Goal: Task Accomplishment & Management: Manage account settings

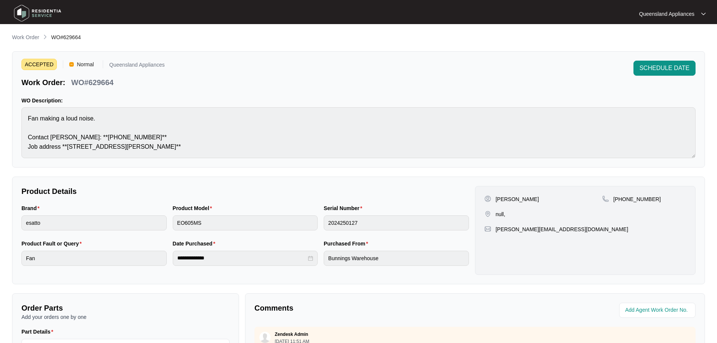
scroll to position [58, 0]
click at [38, 44] on div "**********" at bounding box center [358, 260] width 693 height 454
click at [36, 42] on div "**********" at bounding box center [358, 260] width 693 height 454
click at [17, 36] on p "Work Order" at bounding box center [25, 38] width 27 height 8
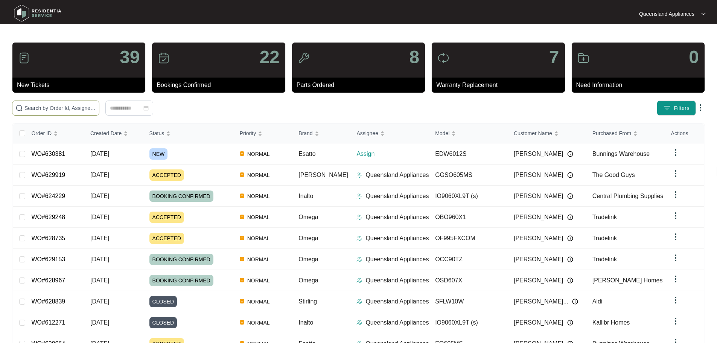
click at [96, 111] on input "text" at bounding box center [60, 108] width 72 height 8
paste input "630316"
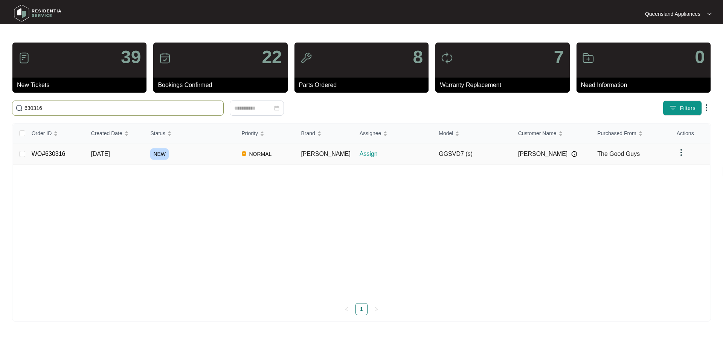
type input "630316"
click at [200, 159] on div "NEW" at bounding box center [192, 153] width 85 height 11
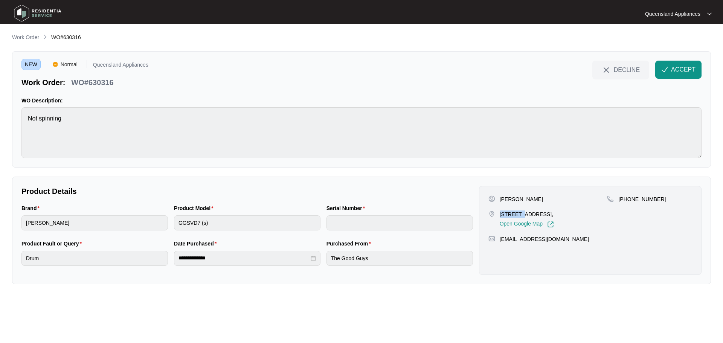
drag, startPoint x: 498, startPoint y: 212, endPoint x: 516, endPoint y: 214, distance: 17.8
click at [516, 214] on div "[STREET_ADDRESS], Open Google Map" at bounding box center [547, 218] width 119 height 17
copy p "5 pilbi"
drag, startPoint x: 90, startPoint y: 81, endPoint x: 114, endPoint y: 83, distance: 23.9
click at [114, 83] on div "WO#630316" at bounding box center [92, 81] width 48 height 13
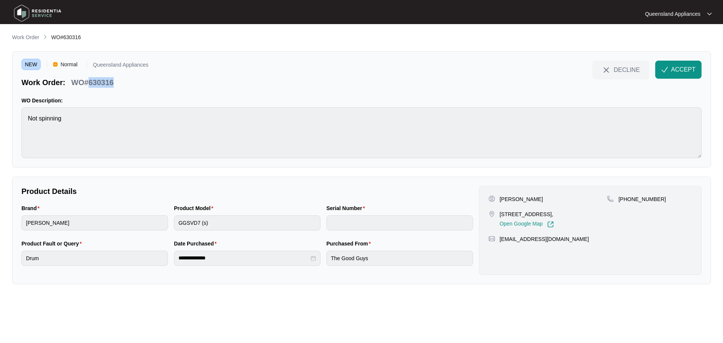
copy p "630316"
drag, startPoint x: 628, startPoint y: 202, endPoint x: 656, endPoint y: 201, distance: 28.3
click at [656, 201] on div "[PHONE_NUMBER]" at bounding box center [649, 199] width 85 height 8
copy p "478801926"
click at [688, 63] on button "ACCEPT" at bounding box center [678, 70] width 46 height 18
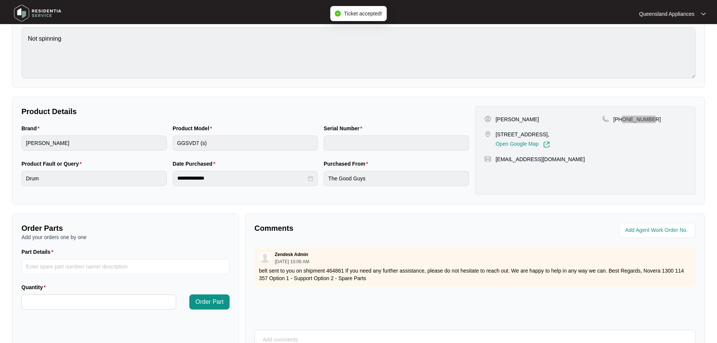
scroll to position [157, 0]
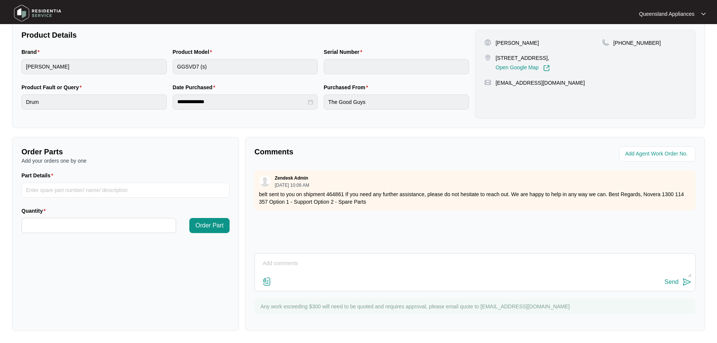
click at [330, 193] on p "belt sent to you on shipment 464861 If you need any further assistance, please …" at bounding box center [475, 198] width 432 height 15
copy p "464861"
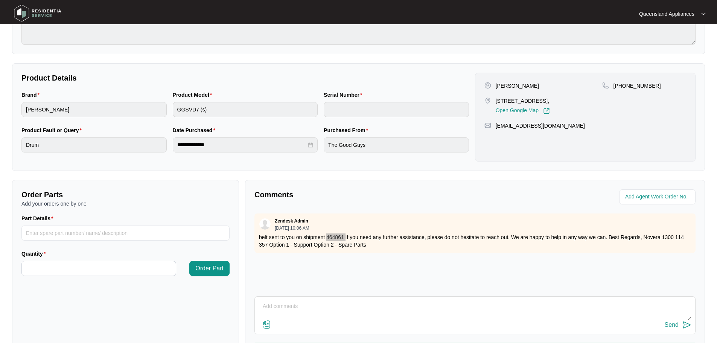
scroll to position [6, 0]
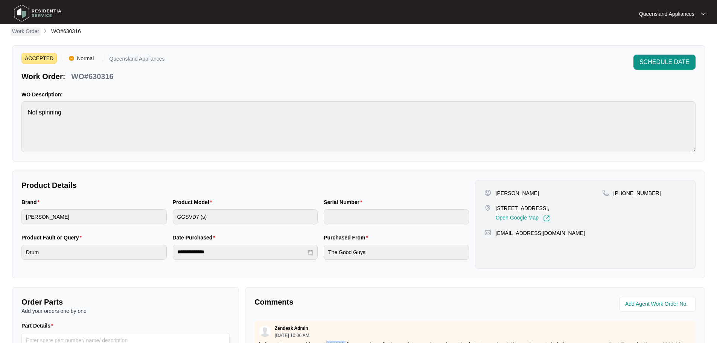
click at [26, 34] on p "Work Order" at bounding box center [25, 31] width 27 height 8
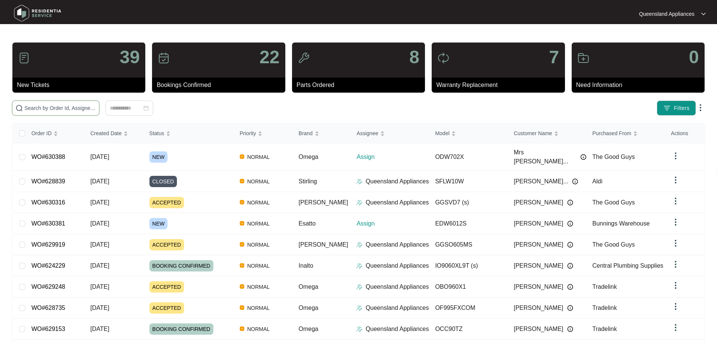
click at [96, 104] on input "text" at bounding box center [60, 108] width 72 height 8
paste input "630388"
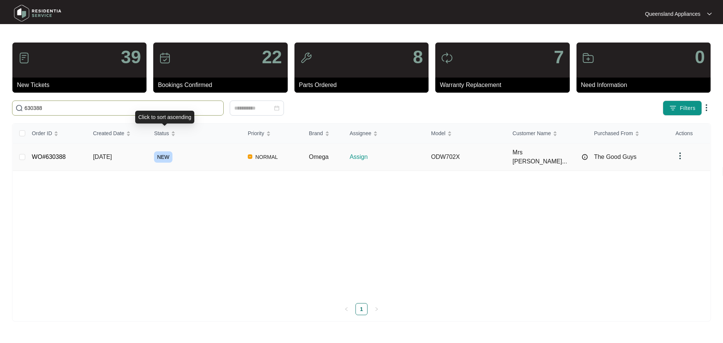
type input "630388"
click at [199, 152] on div "NEW" at bounding box center [198, 156] width 88 height 11
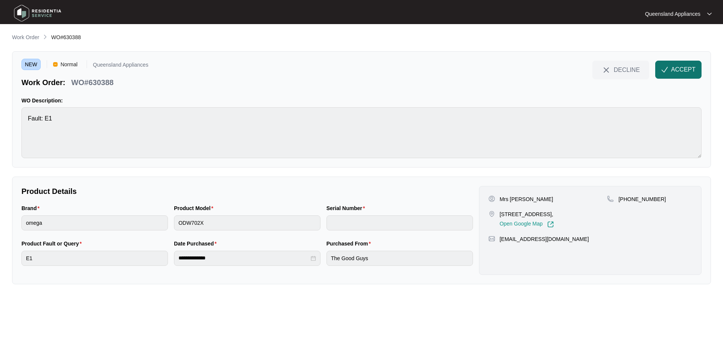
click at [673, 68] on span "ACCEPT" at bounding box center [683, 69] width 24 height 9
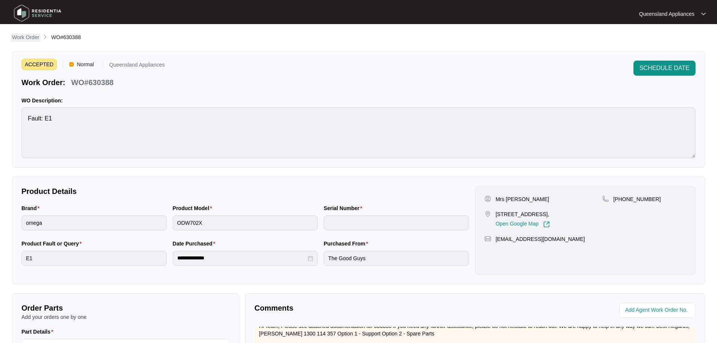
click at [21, 32] on main "**********" at bounding box center [358, 249] width 717 height 499
click at [21, 39] on p "Work Order" at bounding box center [25, 38] width 27 height 8
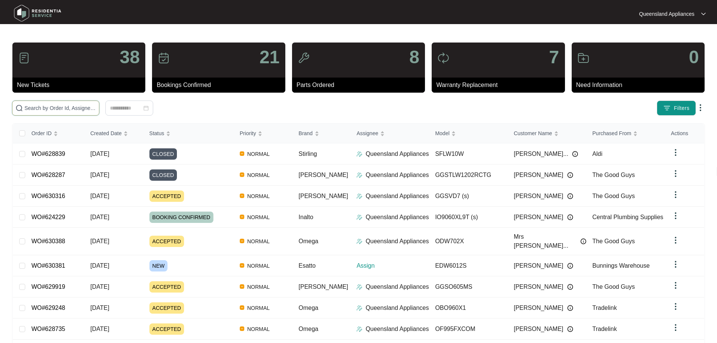
drag, startPoint x: 113, startPoint y: 113, endPoint x: 108, endPoint y: 107, distance: 7.8
click at [96, 107] on input "text" at bounding box center [60, 108] width 72 height 8
paste input "630381"
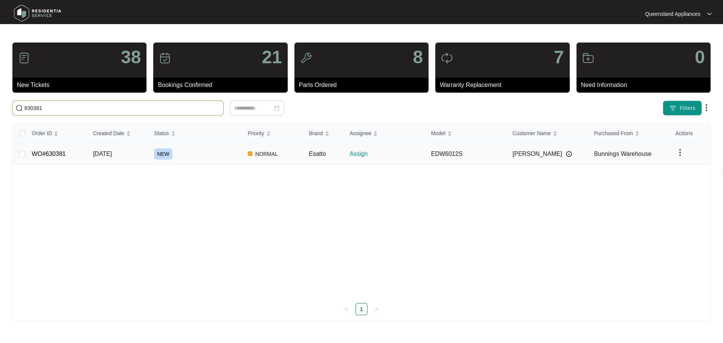
type input "630381"
click at [195, 151] on div "NEW" at bounding box center [198, 153] width 88 height 11
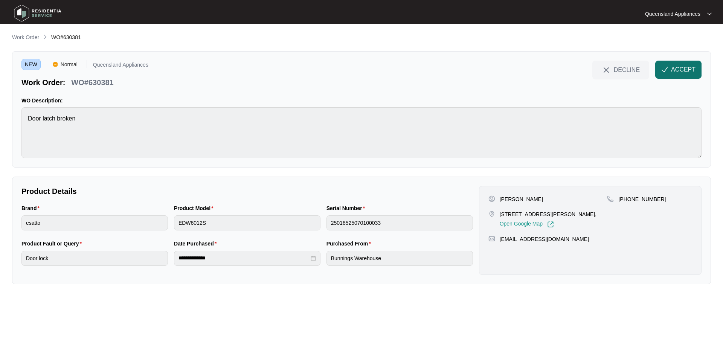
drag, startPoint x: 679, startPoint y: 68, endPoint x: 688, endPoint y: 75, distance: 11.5
click at [679, 68] on span "ACCEPT" at bounding box center [683, 69] width 24 height 9
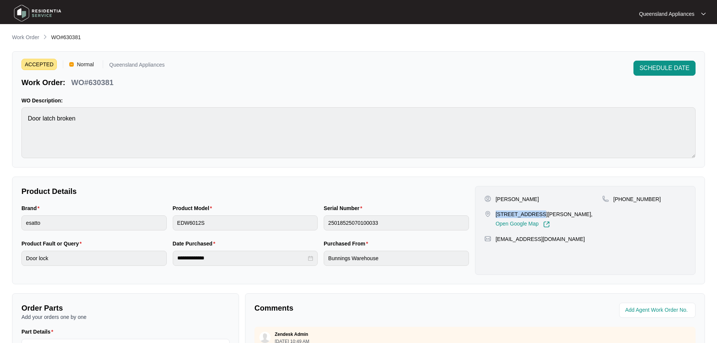
drag, startPoint x: 497, startPoint y: 213, endPoint x: 533, endPoint y: 213, distance: 36.1
click at [533, 213] on p "[STREET_ADDRESS][PERSON_NAME]," at bounding box center [544, 214] width 97 height 8
copy p "[STREET_ADDRESS][PERSON_NAME],"
drag, startPoint x: 632, startPoint y: 201, endPoint x: 654, endPoint y: 200, distance: 21.8
click at [654, 200] on div "[PHONE_NUMBER]" at bounding box center [644, 199] width 84 height 8
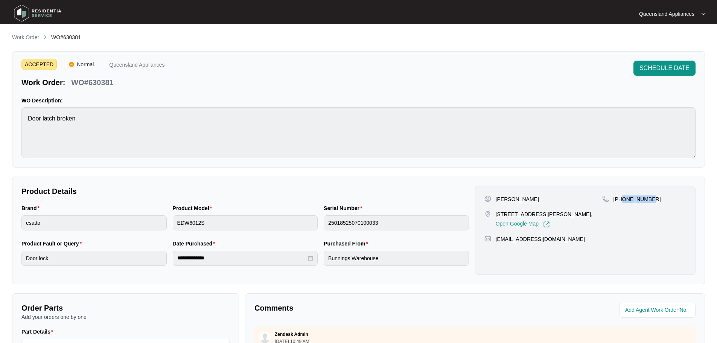
copy p "422163128"
click at [19, 33] on main "**********" at bounding box center [358, 249] width 717 height 499
click at [20, 34] on p "Work Order" at bounding box center [25, 38] width 27 height 8
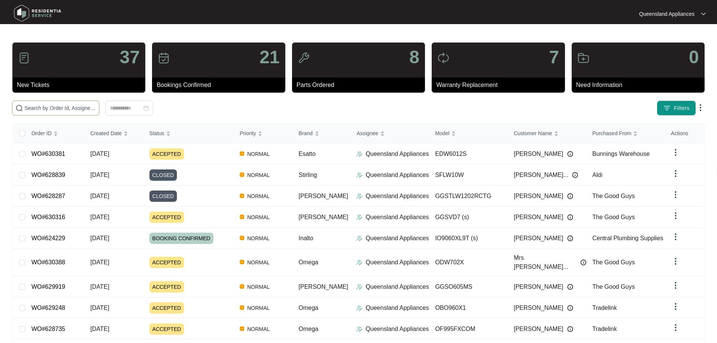
click at [73, 113] on span at bounding box center [55, 108] width 87 height 15
paste input "630388"
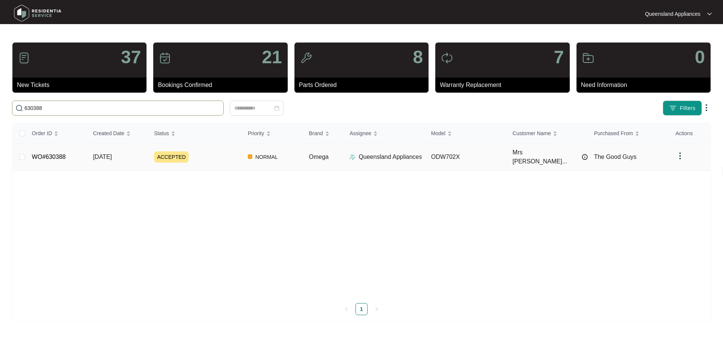
type input "630388"
click at [210, 156] on div "ACCEPTED" at bounding box center [198, 156] width 88 height 11
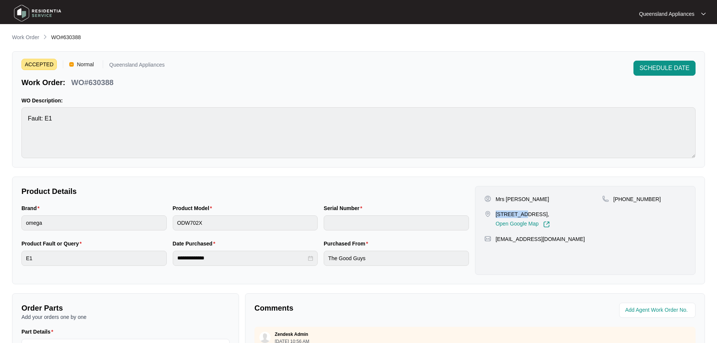
drag, startPoint x: 497, startPoint y: 212, endPoint x: 519, endPoint y: 214, distance: 21.6
click at [519, 214] on p "[STREET_ADDRESS]," at bounding box center [523, 214] width 54 height 8
copy p "10 Pearl C"
drag, startPoint x: 622, startPoint y: 199, endPoint x: 652, endPoint y: 197, distance: 29.8
click at [652, 197] on div "[PHONE_NUMBER]" at bounding box center [644, 199] width 84 height 8
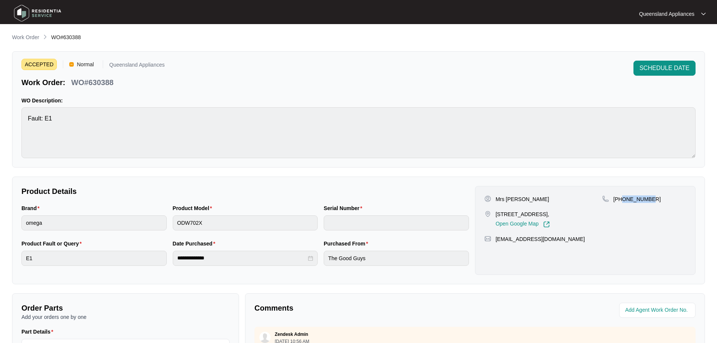
copy p "412654059"
drag, startPoint x: 22, startPoint y: 35, endPoint x: 66, endPoint y: 45, distance: 44.8
click at [22, 35] on p "Work Order" at bounding box center [25, 38] width 27 height 8
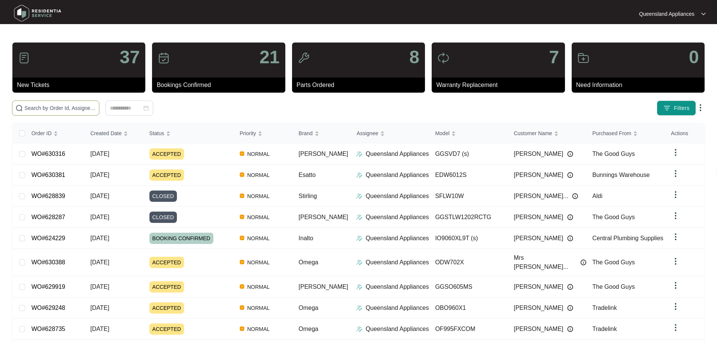
click at [96, 105] on input "text" at bounding box center [60, 108] width 72 height 8
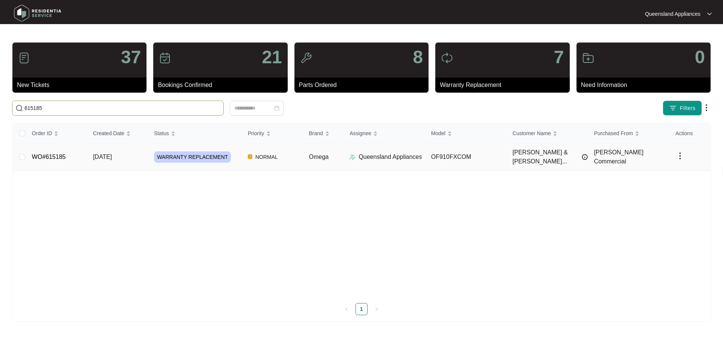
type input "615185"
click at [124, 151] on td "[DATE]" at bounding box center [117, 156] width 61 height 27
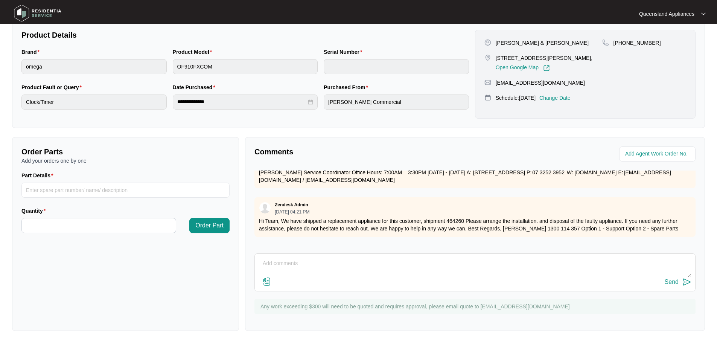
scroll to position [793, 0]
